Goal: Find specific page/section: Find specific page/section

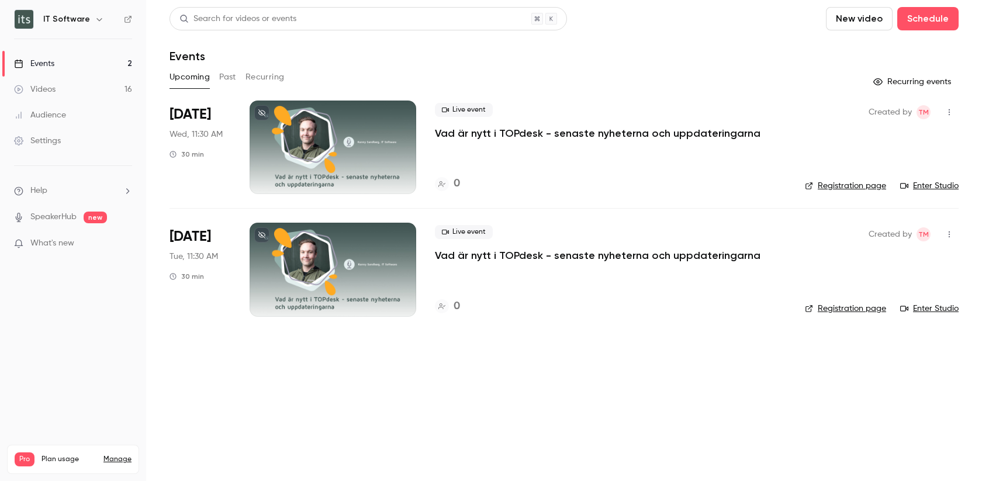
click at [257, 78] on button "Recurring" at bounding box center [265, 77] width 39 height 19
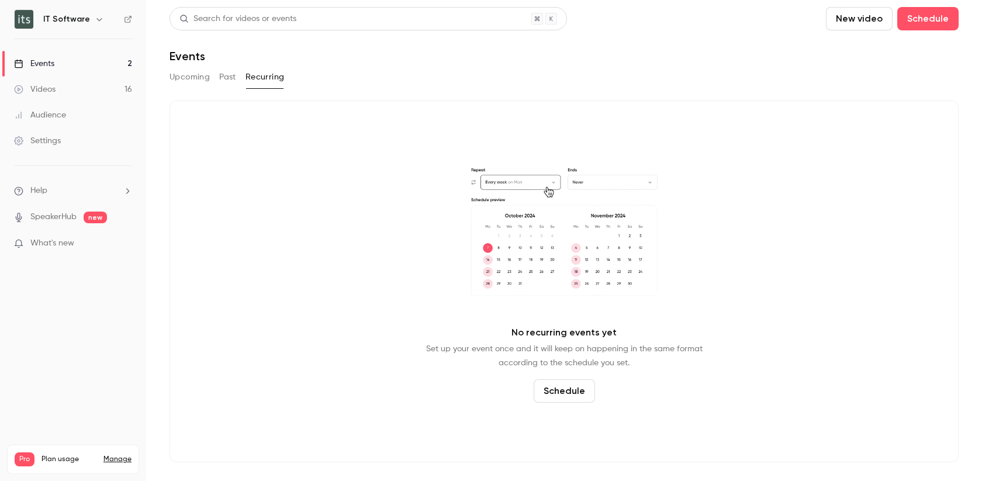
click at [233, 78] on button "Past" at bounding box center [227, 77] width 17 height 19
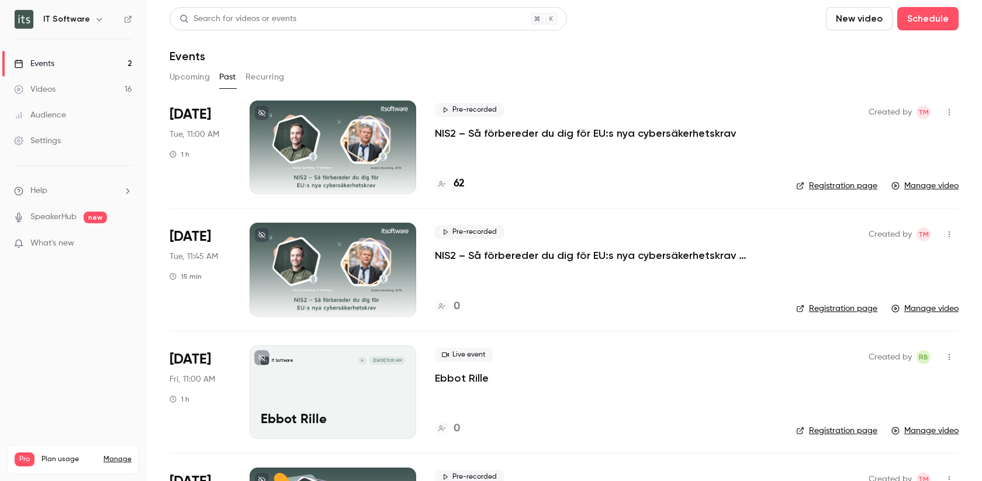
click at [190, 77] on button "Upcoming" at bounding box center [190, 77] width 40 height 19
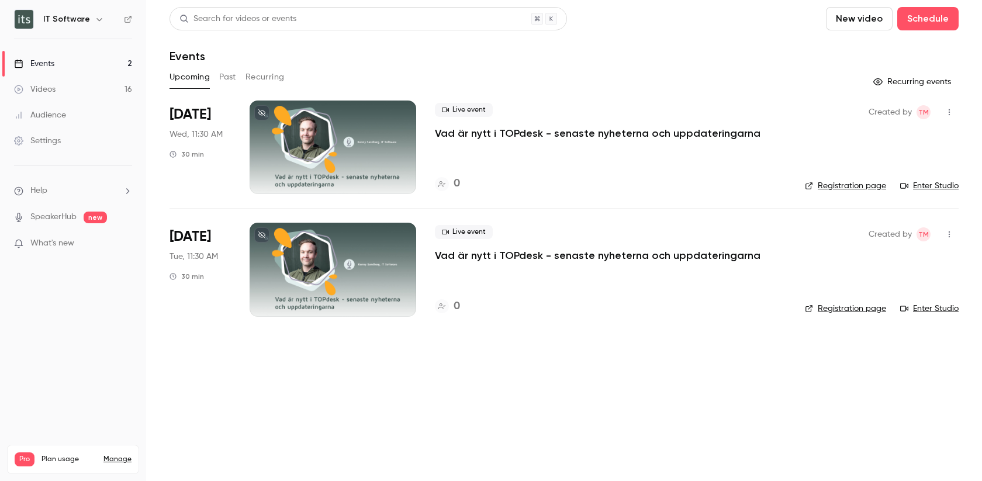
click at [662, 52] on div "Events" at bounding box center [564, 56] width 789 height 14
